Goal: Use online tool/utility: Utilize a website feature to perform a specific function

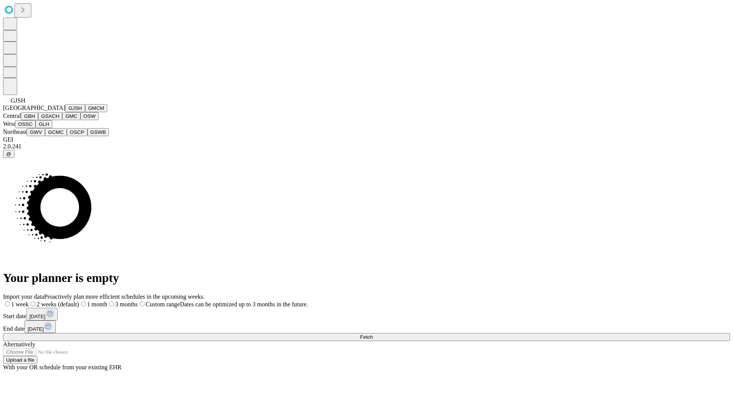
click at [65, 112] on button "GJSH" at bounding box center [75, 108] width 20 height 8
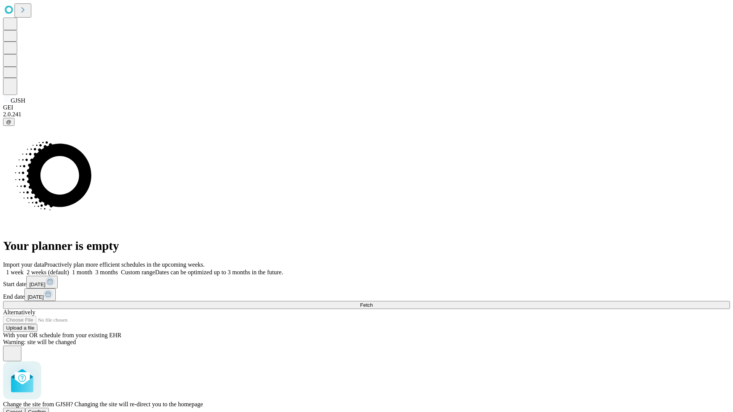
click at [46, 409] on span "Confirm" at bounding box center [37, 412] width 18 height 6
click at [69, 269] on label "2 weeks (default)" at bounding box center [46, 272] width 45 height 6
click at [373, 302] on span "Fetch" at bounding box center [366, 305] width 13 height 6
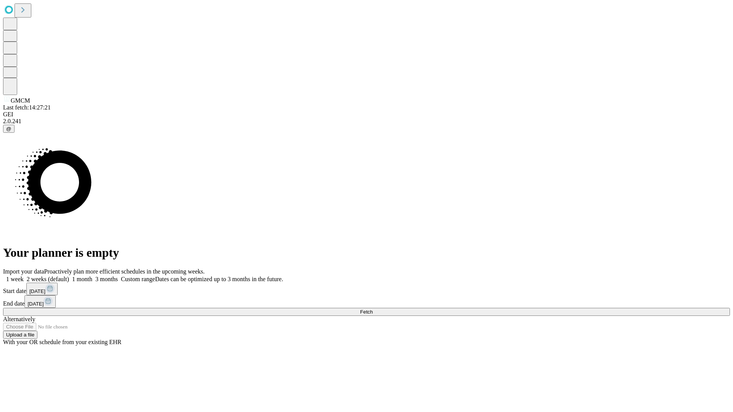
click at [69, 276] on label "2 weeks (default)" at bounding box center [46, 279] width 45 height 6
click at [373, 309] on span "Fetch" at bounding box center [366, 312] width 13 height 6
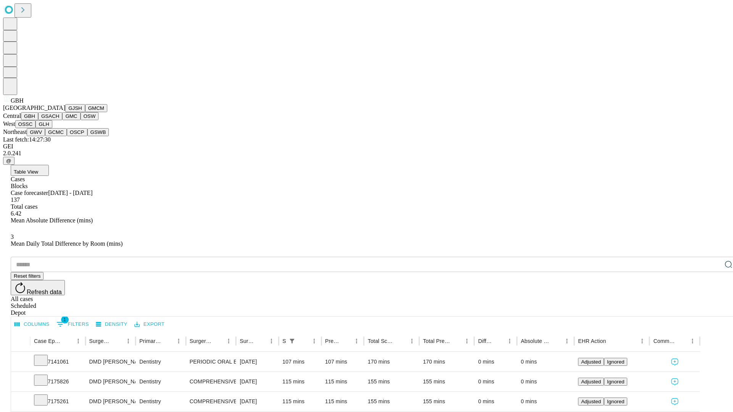
click at [59, 120] on button "GSACH" at bounding box center [50, 116] width 24 height 8
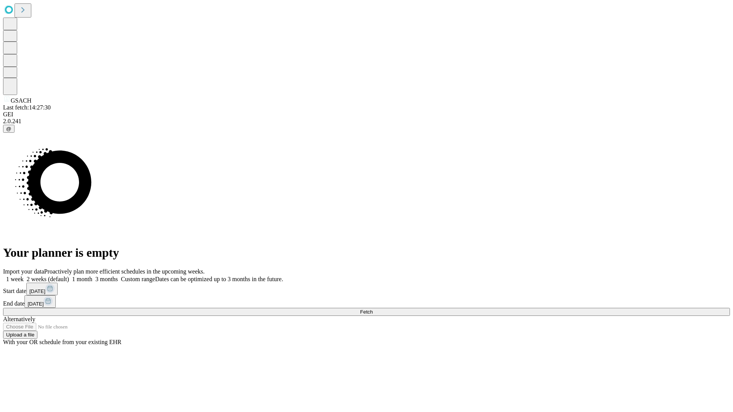
click at [69, 276] on label "2 weeks (default)" at bounding box center [46, 279] width 45 height 6
click at [373, 309] on span "Fetch" at bounding box center [366, 312] width 13 height 6
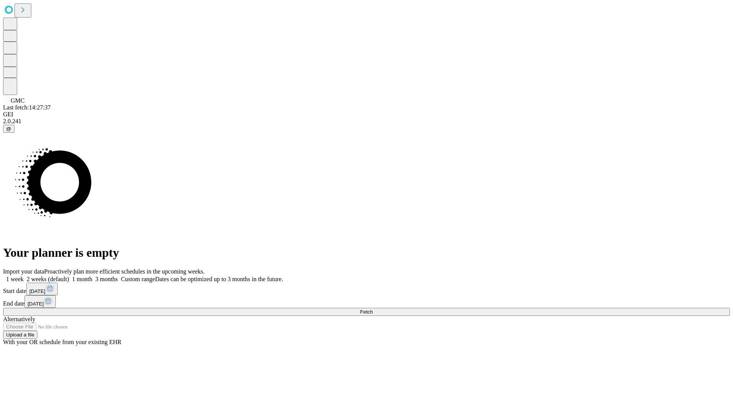
click at [69, 276] on label "2 weeks (default)" at bounding box center [46, 279] width 45 height 6
click at [373, 309] on span "Fetch" at bounding box center [366, 312] width 13 height 6
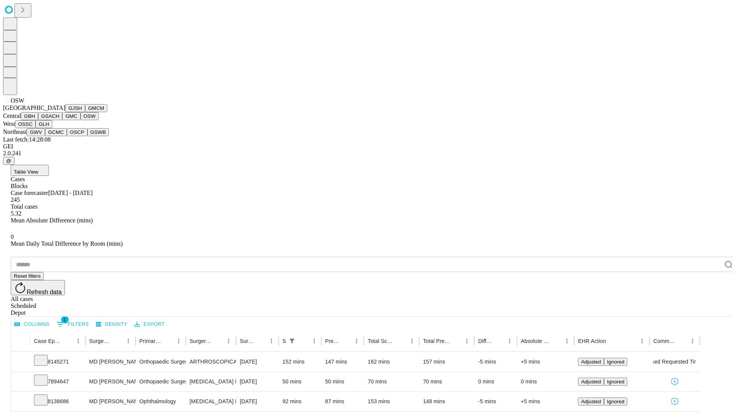
click at [36, 128] on button "OSSC" at bounding box center [25, 124] width 21 height 8
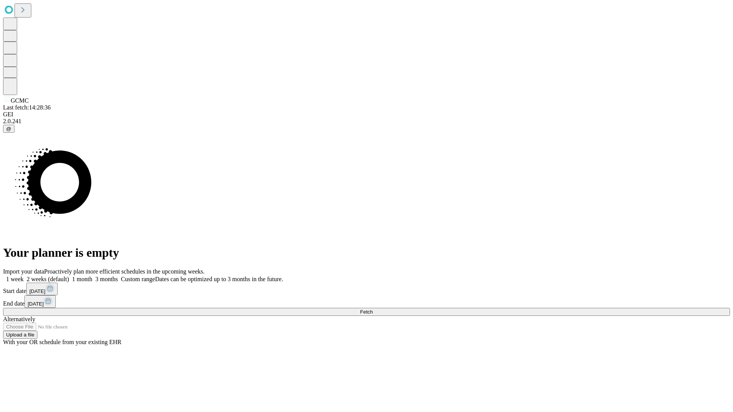
click at [69, 276] on label "2 weeks (default)" at bounding box center [46, 279] width 45 height 6
click at [373, 309] on span "Fetch" at bounding box center [366, 312] width 13 height 6
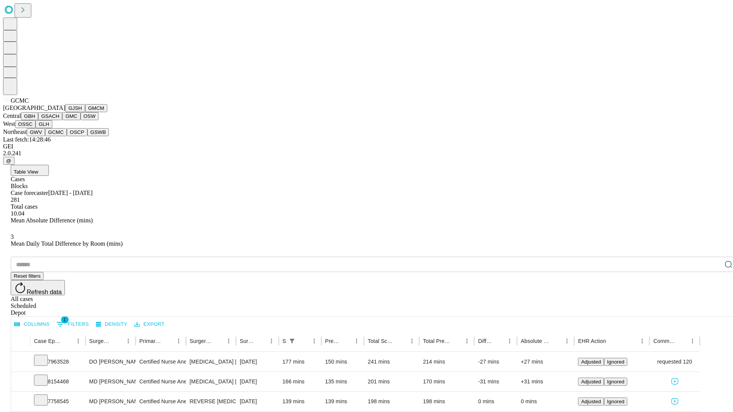
click at [67, 136] on button "OSCP" at bounding box center [77, 132] width 21 height 8
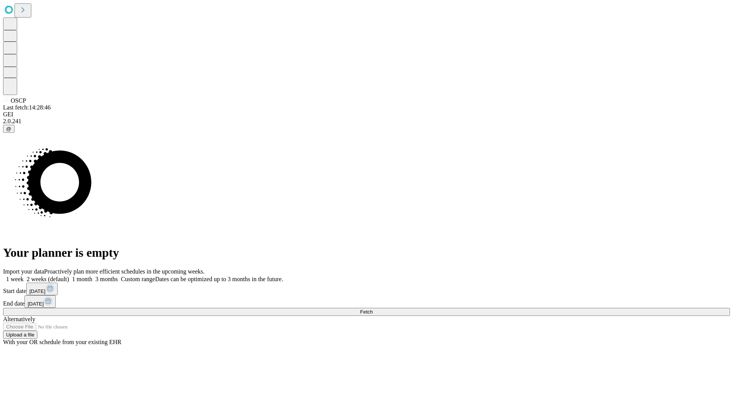
click at [69, 276] on label "2 weeks (default)" at bounding box center [46, 279] width 45 height 6
click at [373, 309] on span "Fetch" at bounding box center [366, 312] width 13 height 6
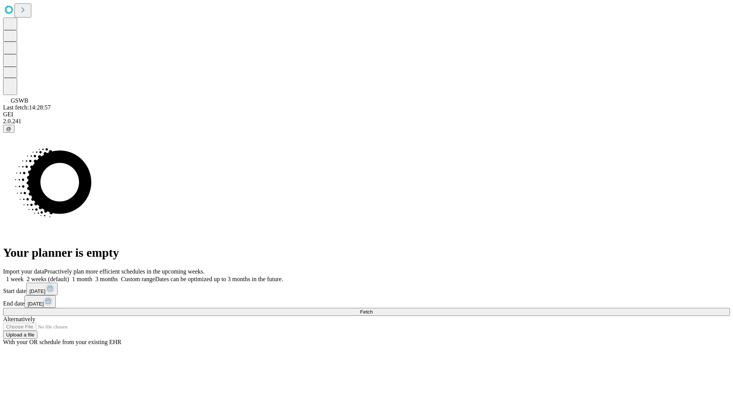
click at [69, 276] on label "2 weeks (default)" at bounding box center [46, 279] width 45 height 6
click at [373, 309] on span "Fetch" at bounding box center [366, 312] width 13 height 6
